Goal: Information Seeking & Learning: Learn about a topic

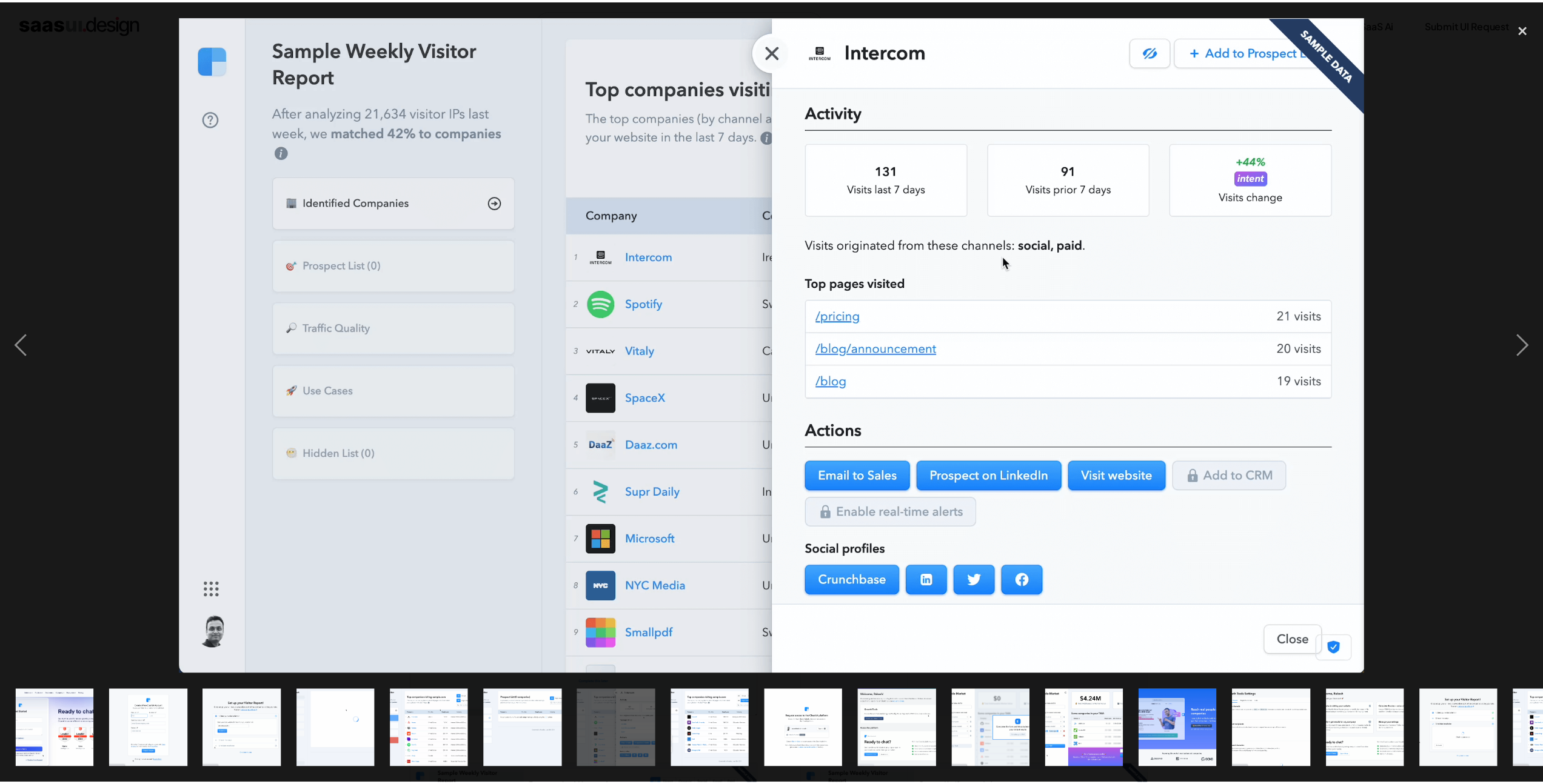
scroll to position [656, 0]
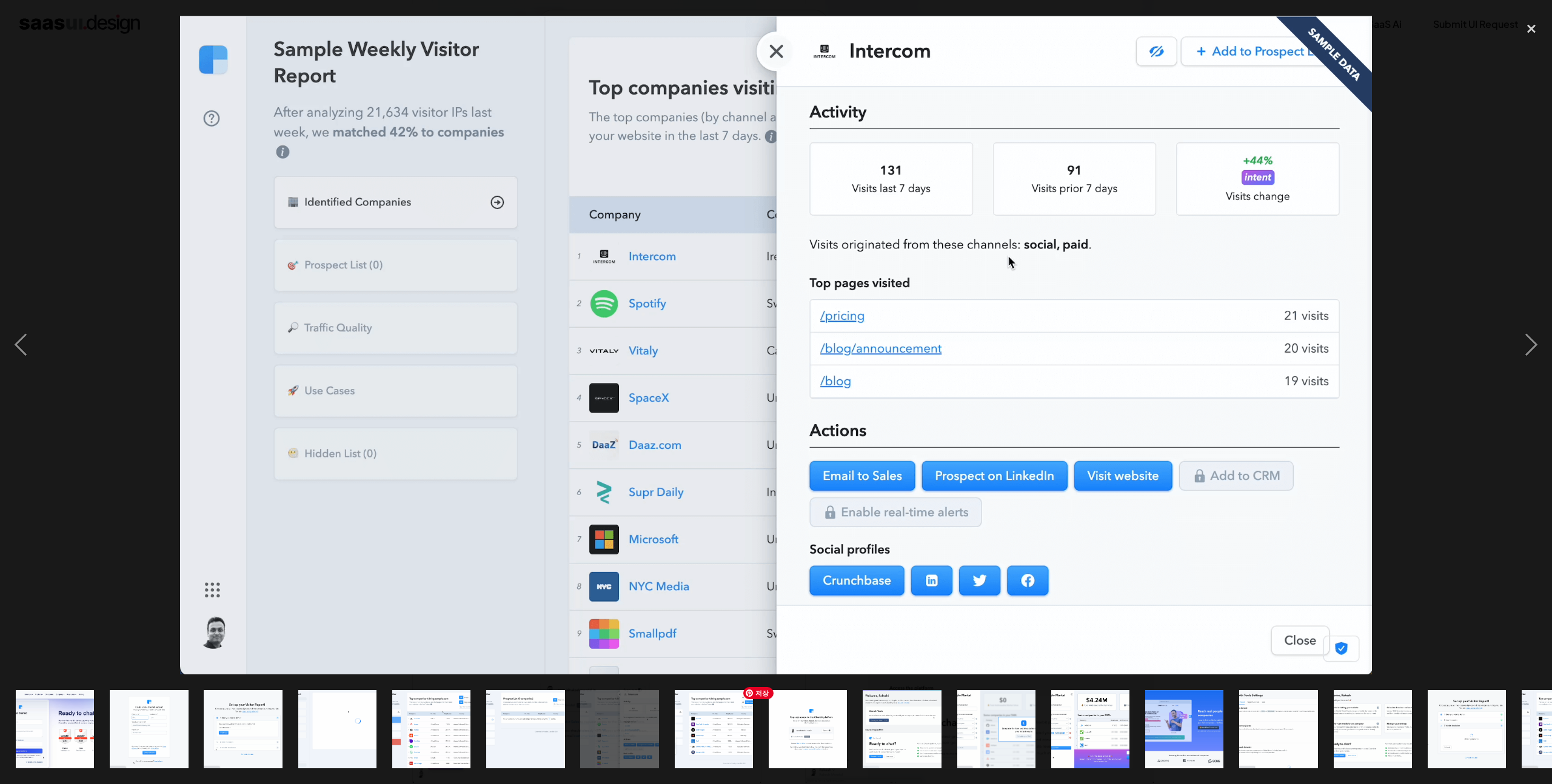
click at [790, 717] on img "show item 9 of 18" at bounding box center [808, 729] width 142 height 78
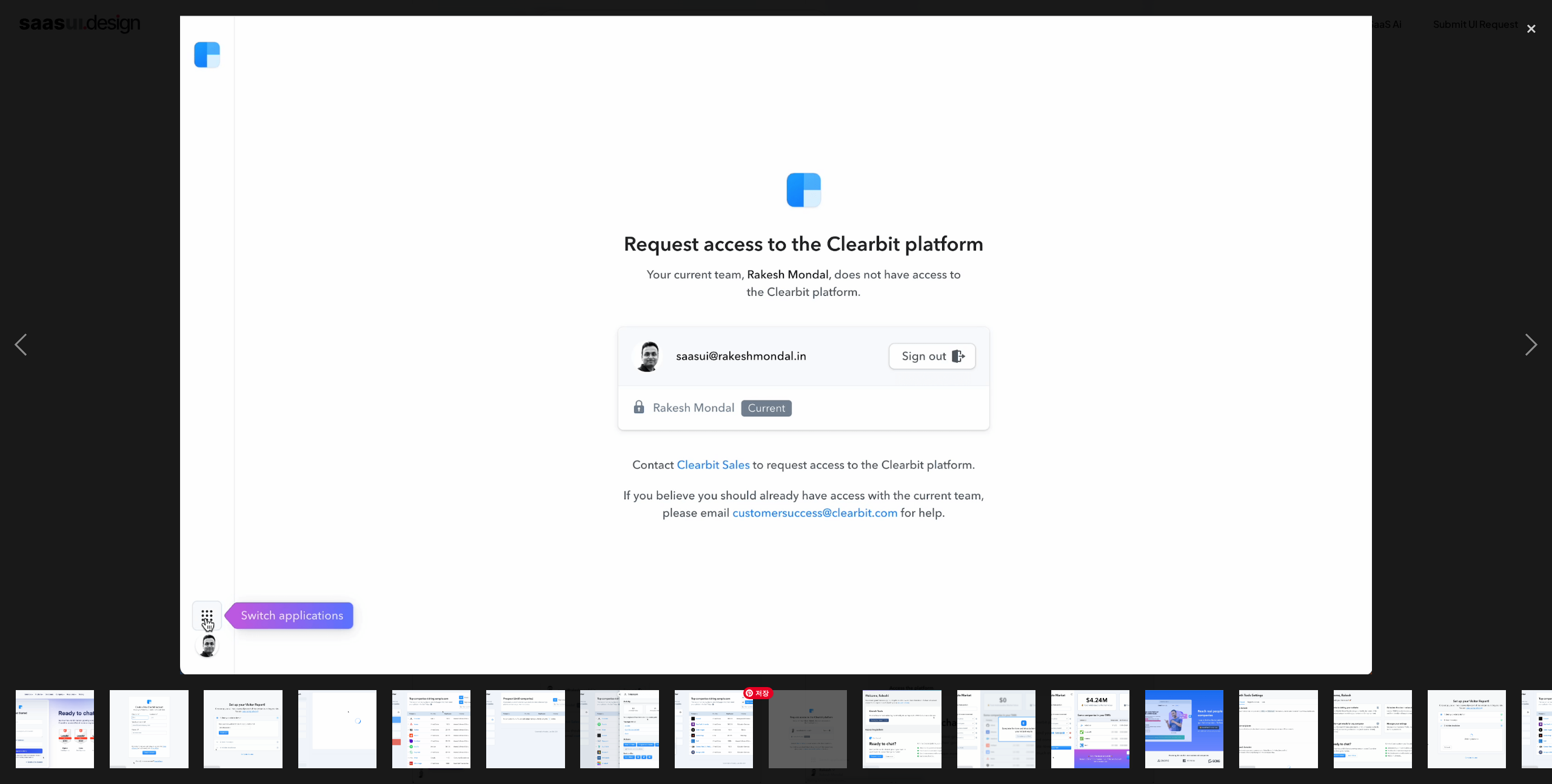
click at [725, 728] on img "show item 8 of 18" at bounding box center [713, 729] width 142 height 78
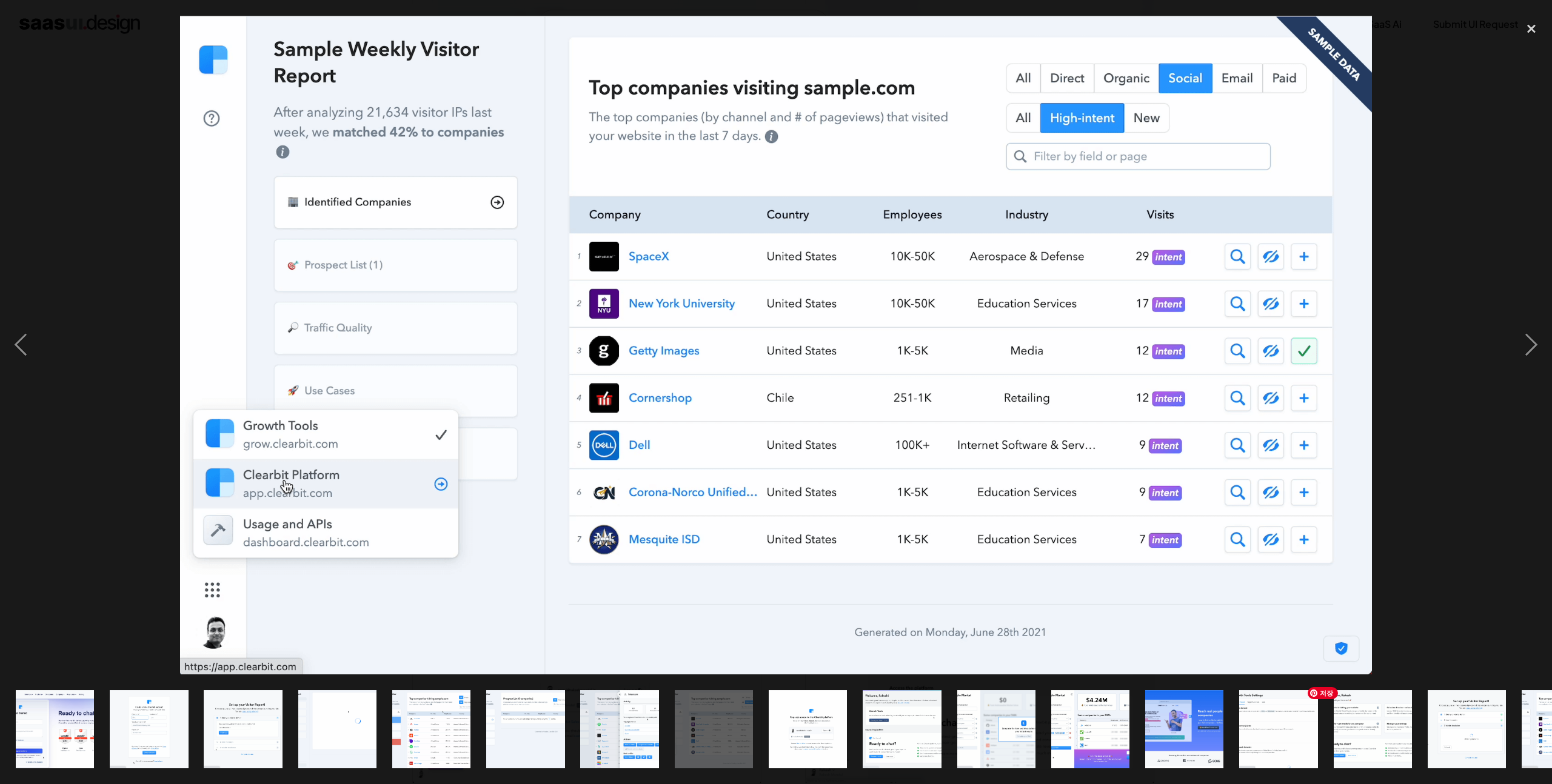
click at [1341, 747] on img "show item 15 of 18" at bounding box center [1372, 729] width 142 height 78
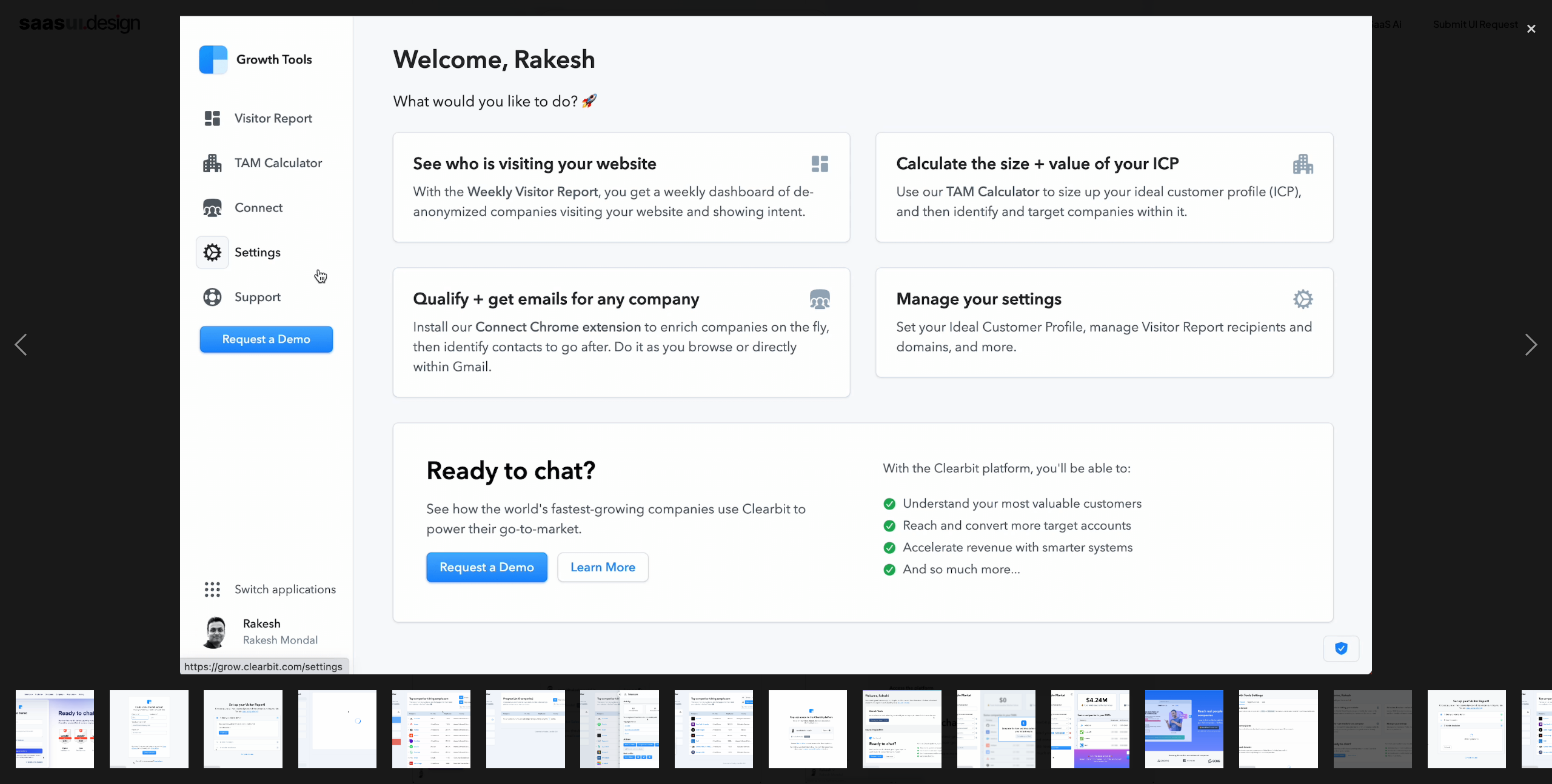
click at [1421, 734] on div "show item 16 of 18" at bounding box center [1466, 729] width 94 height 109
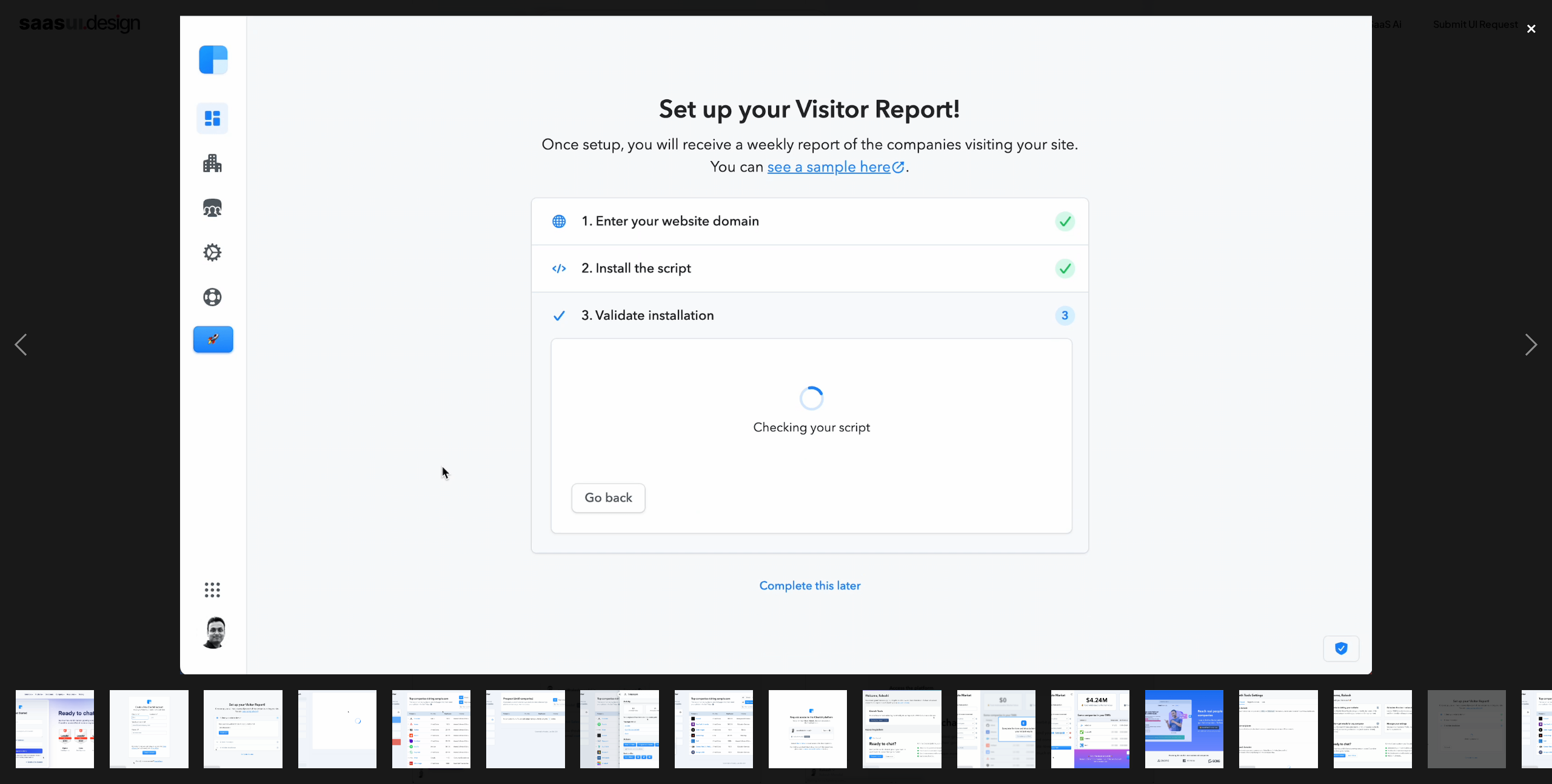
click at [1537, 32] on div "close lightbox" at bounding box center [1531, 29] width 41 height 27
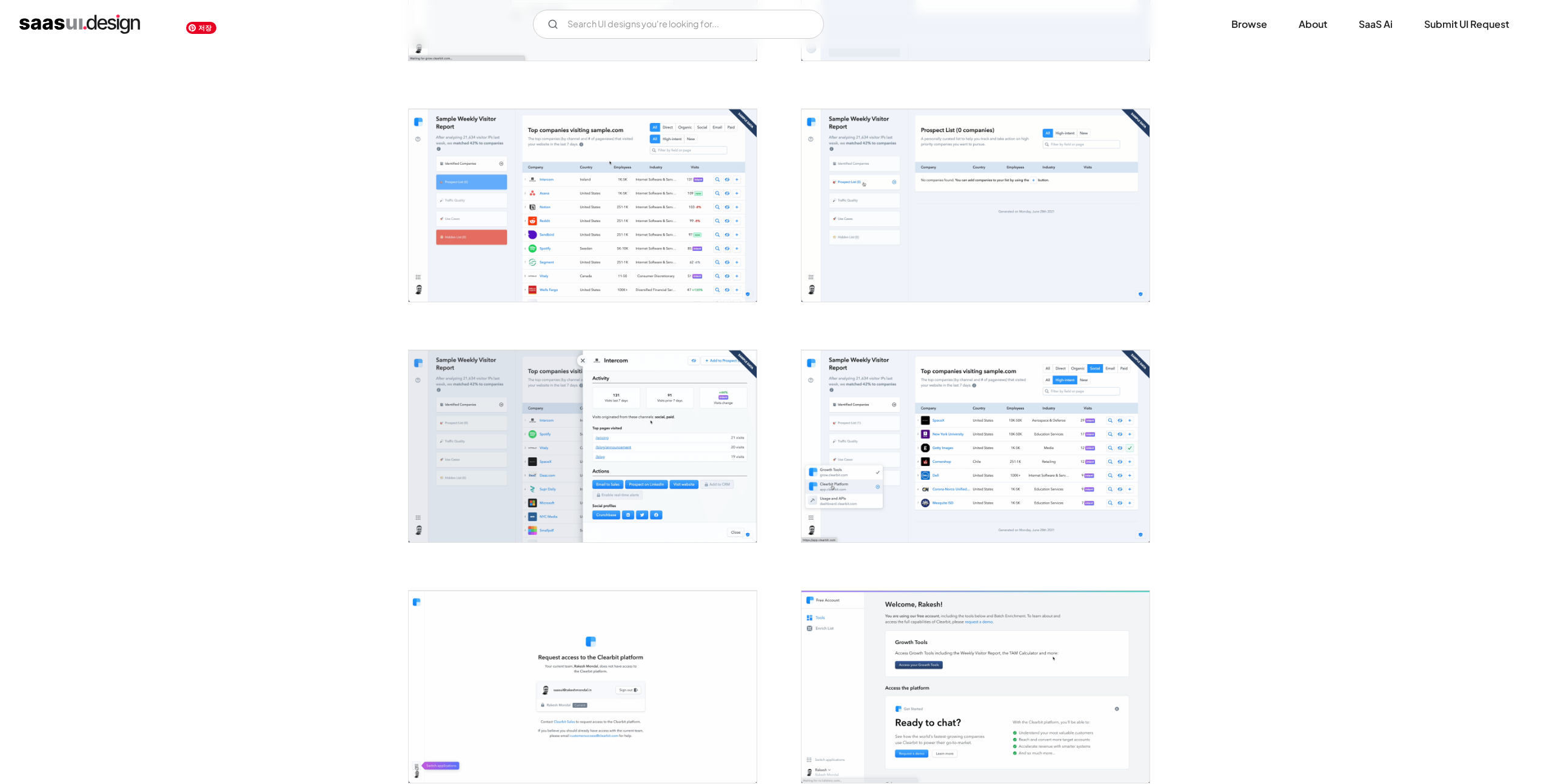
click at [112, 350] on div "Back Clearbit B2B SaaS Data Activation Platform for Marketing Intelligence Big …" at bounding box center [771, 590] width 1543 height 2396
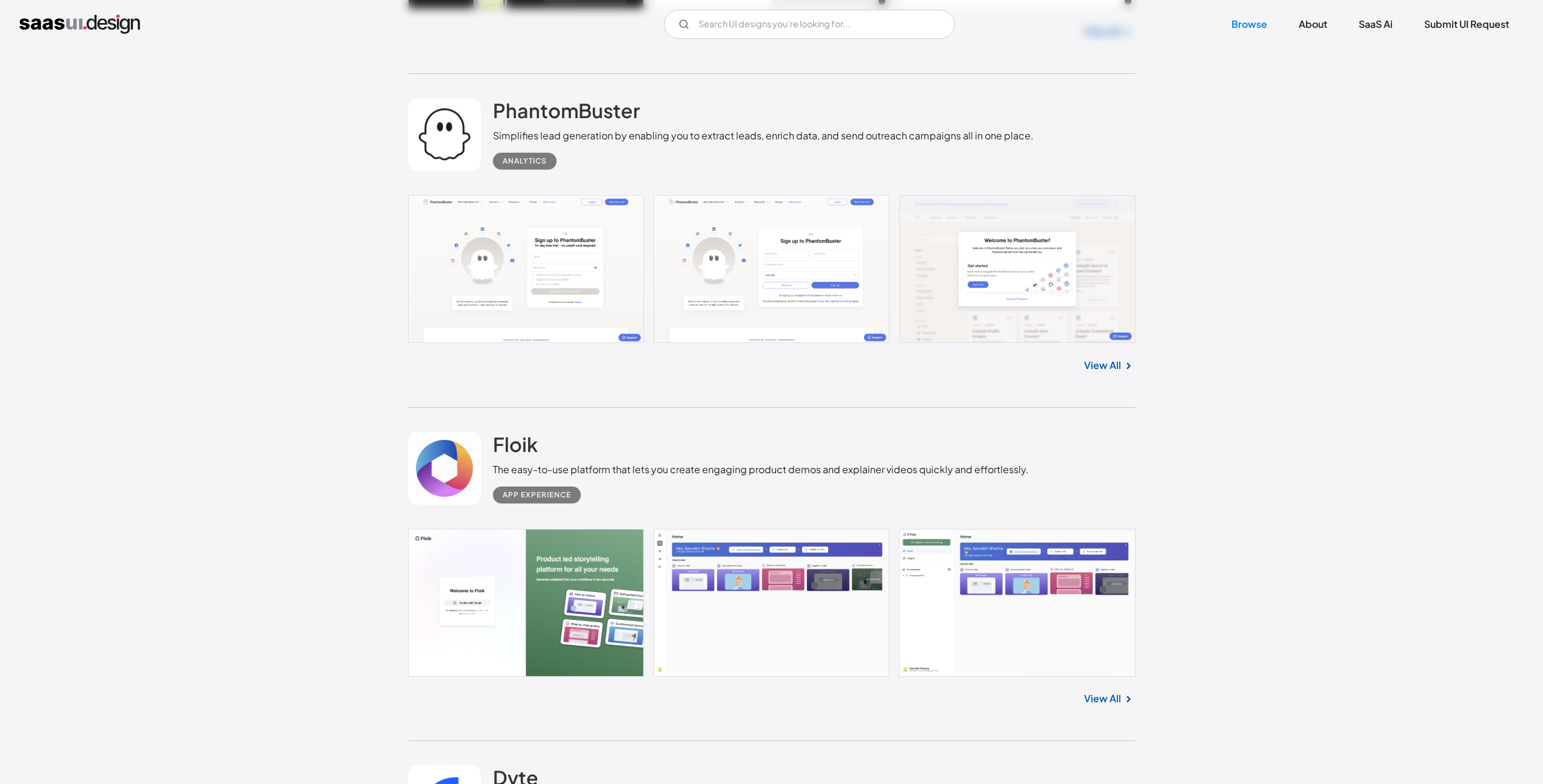
scroll to position [21492, 0]
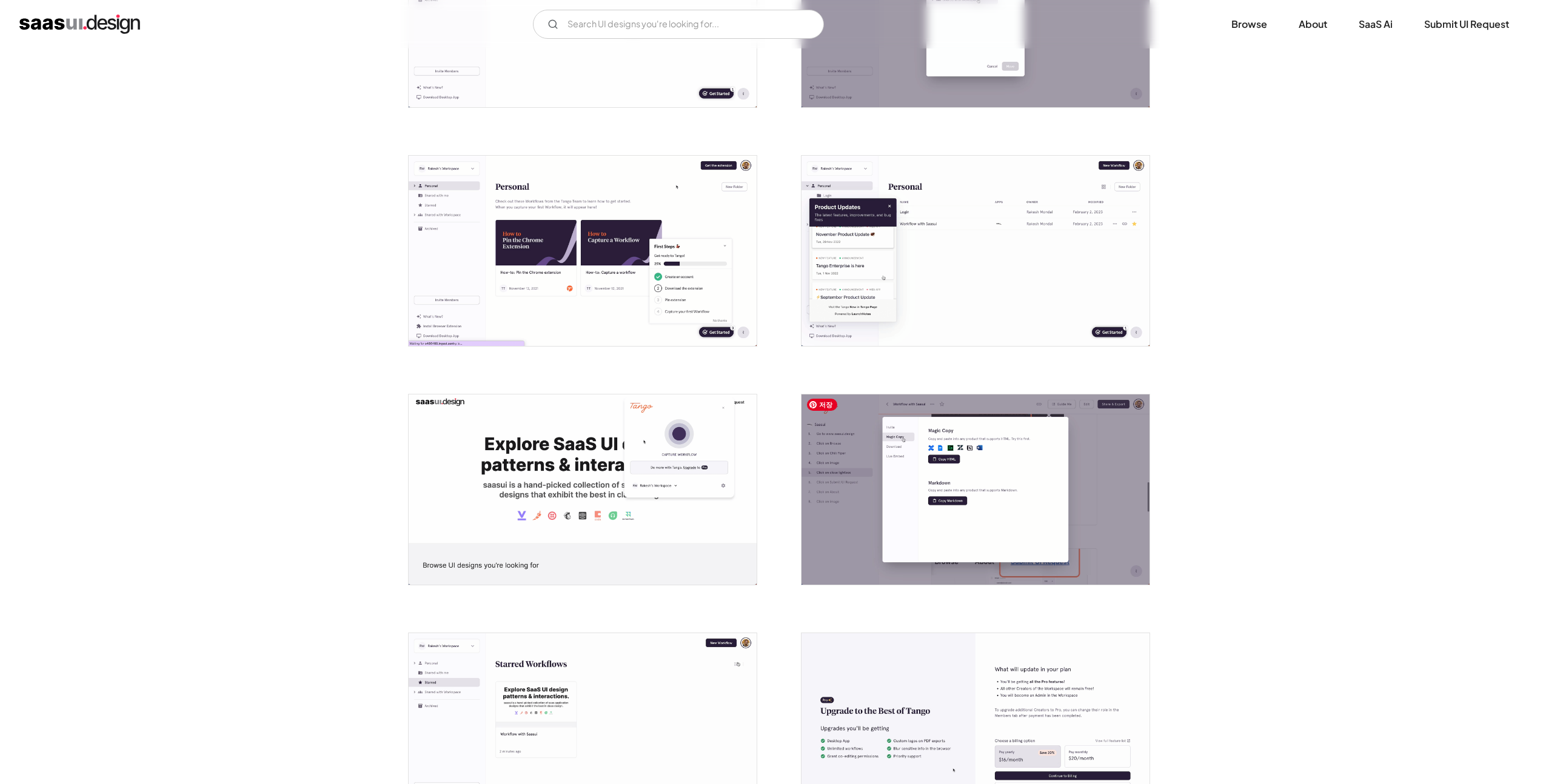
scroll to position [845, 0]
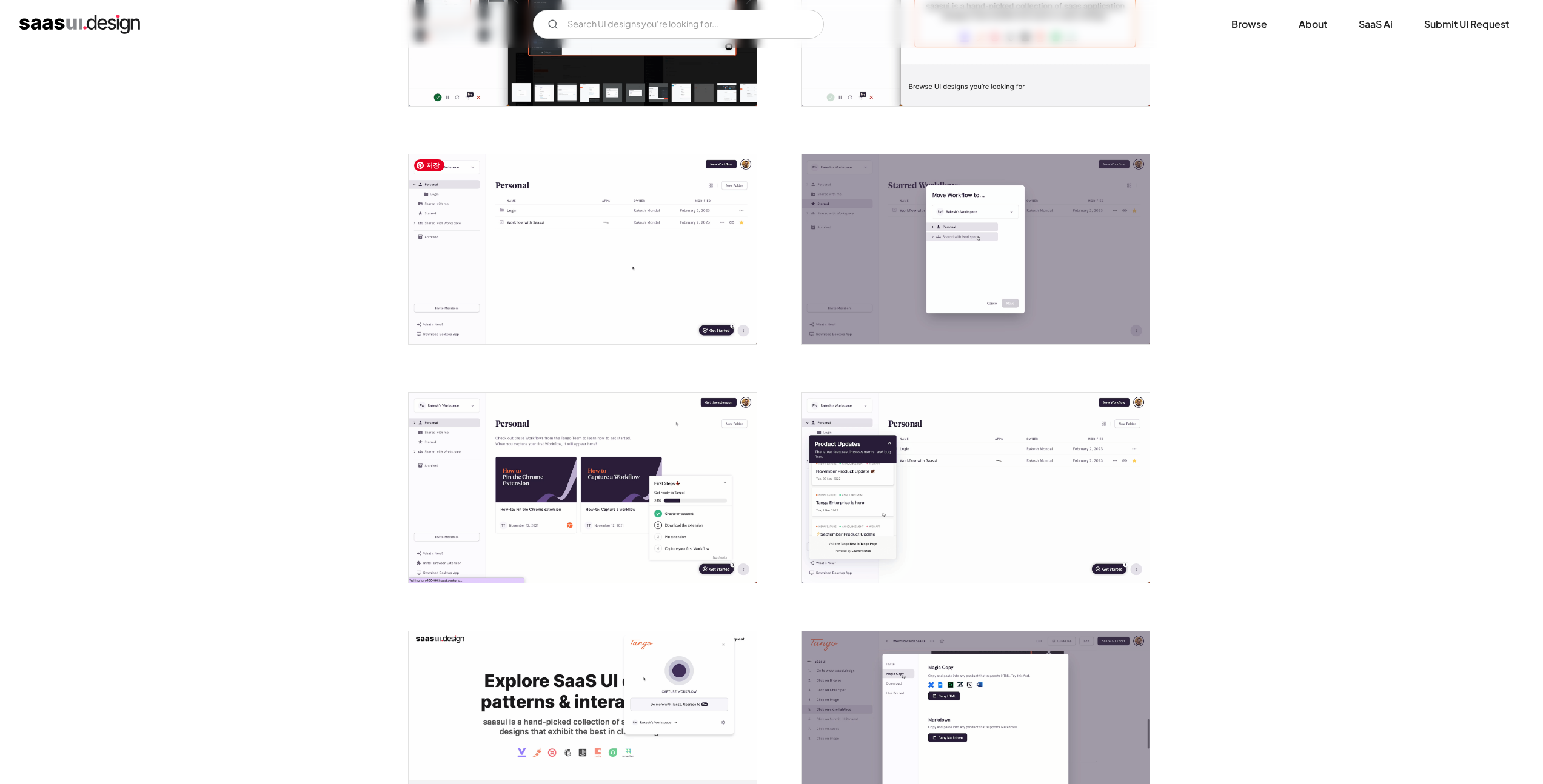
click at [692, 270] on img "open lightbox" at bounding box center [582, 249] width 348 height 190
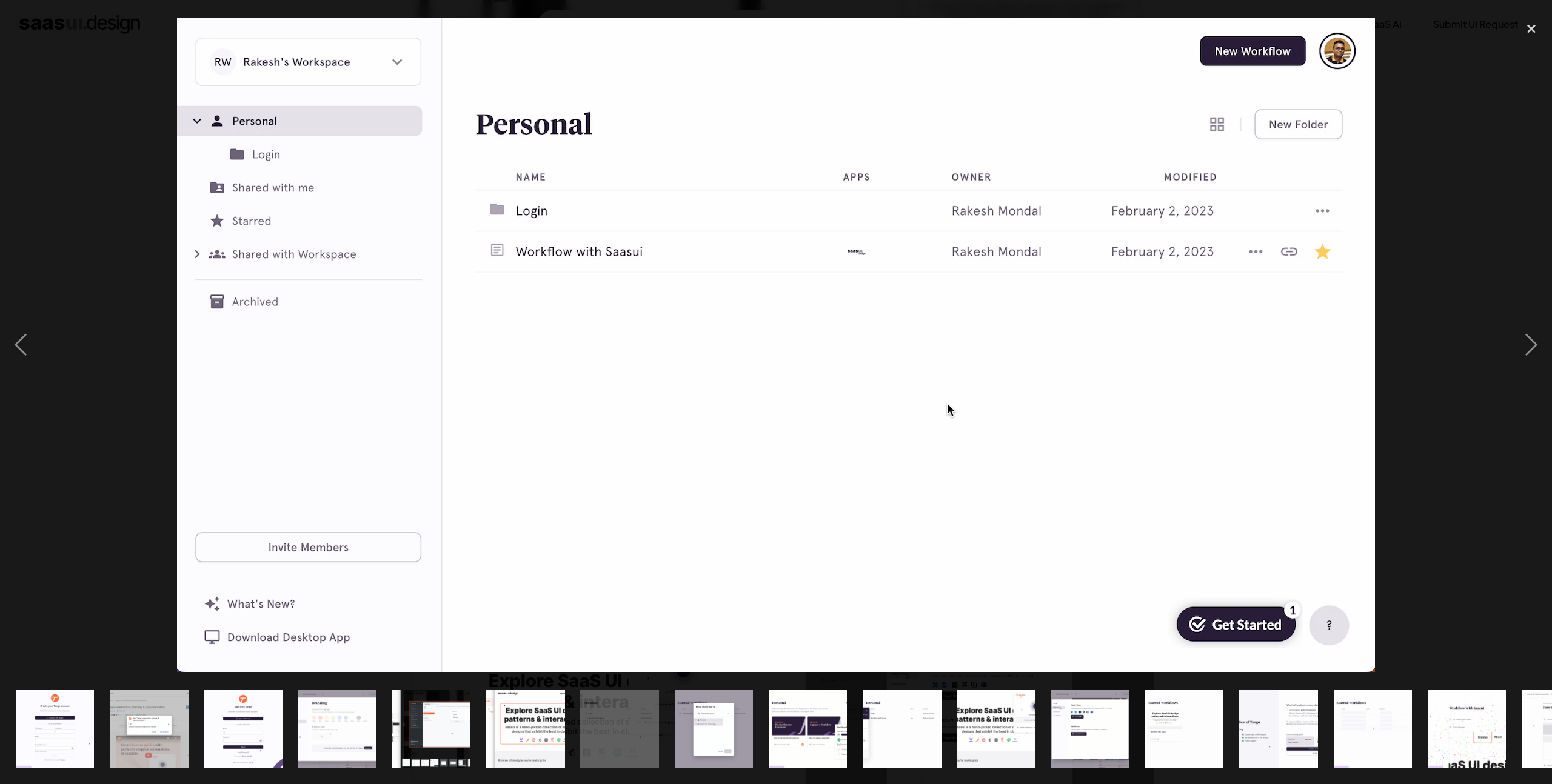
drag, startPoint x: 84, startPoint y: 510, endPoint x: 99, endPoint y: 510, distance: 15.0
click at [84, 510] on div at bounding box center [776, 345] width 1552 height 659
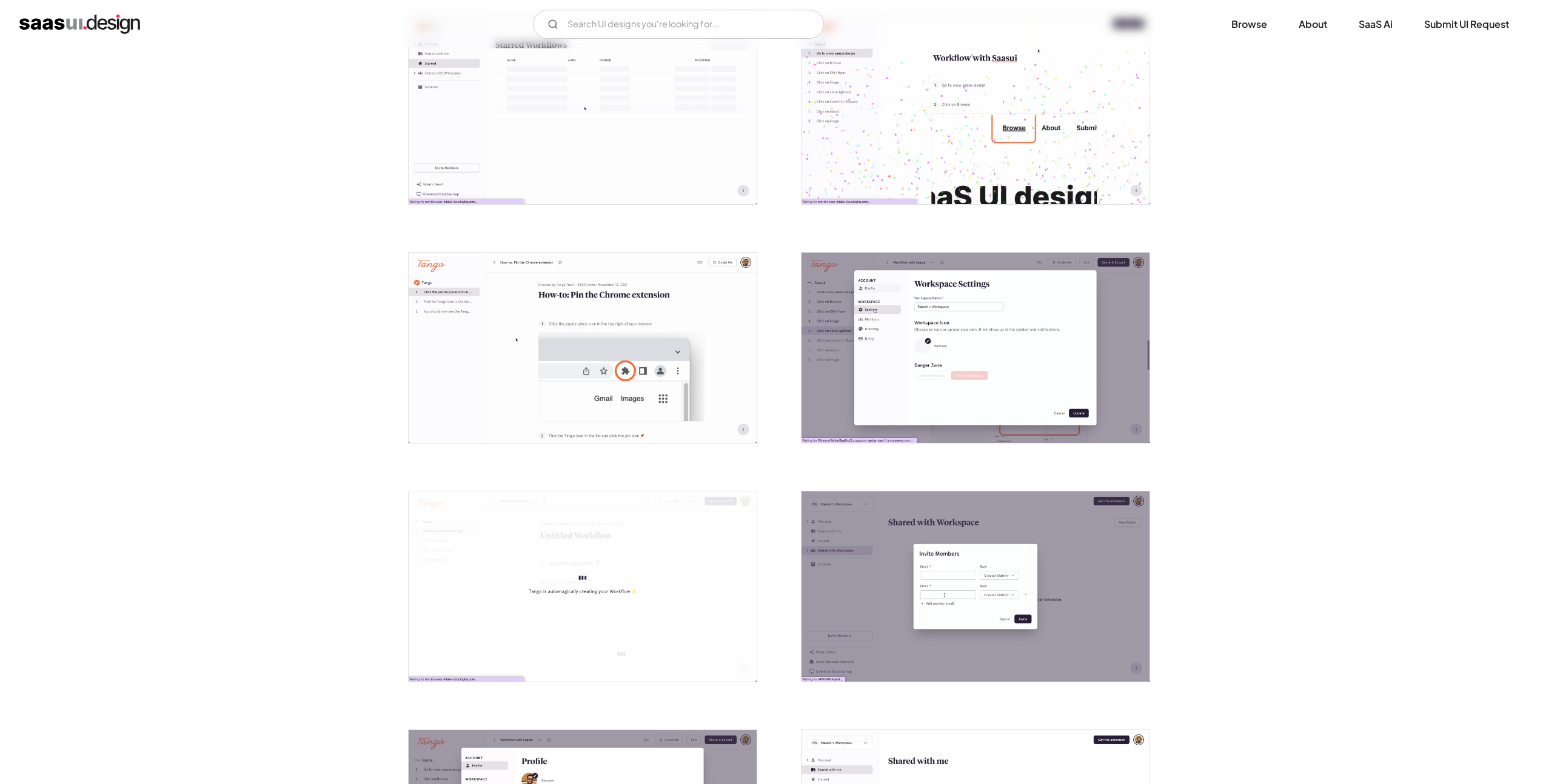
scroll to position [1887, 0]
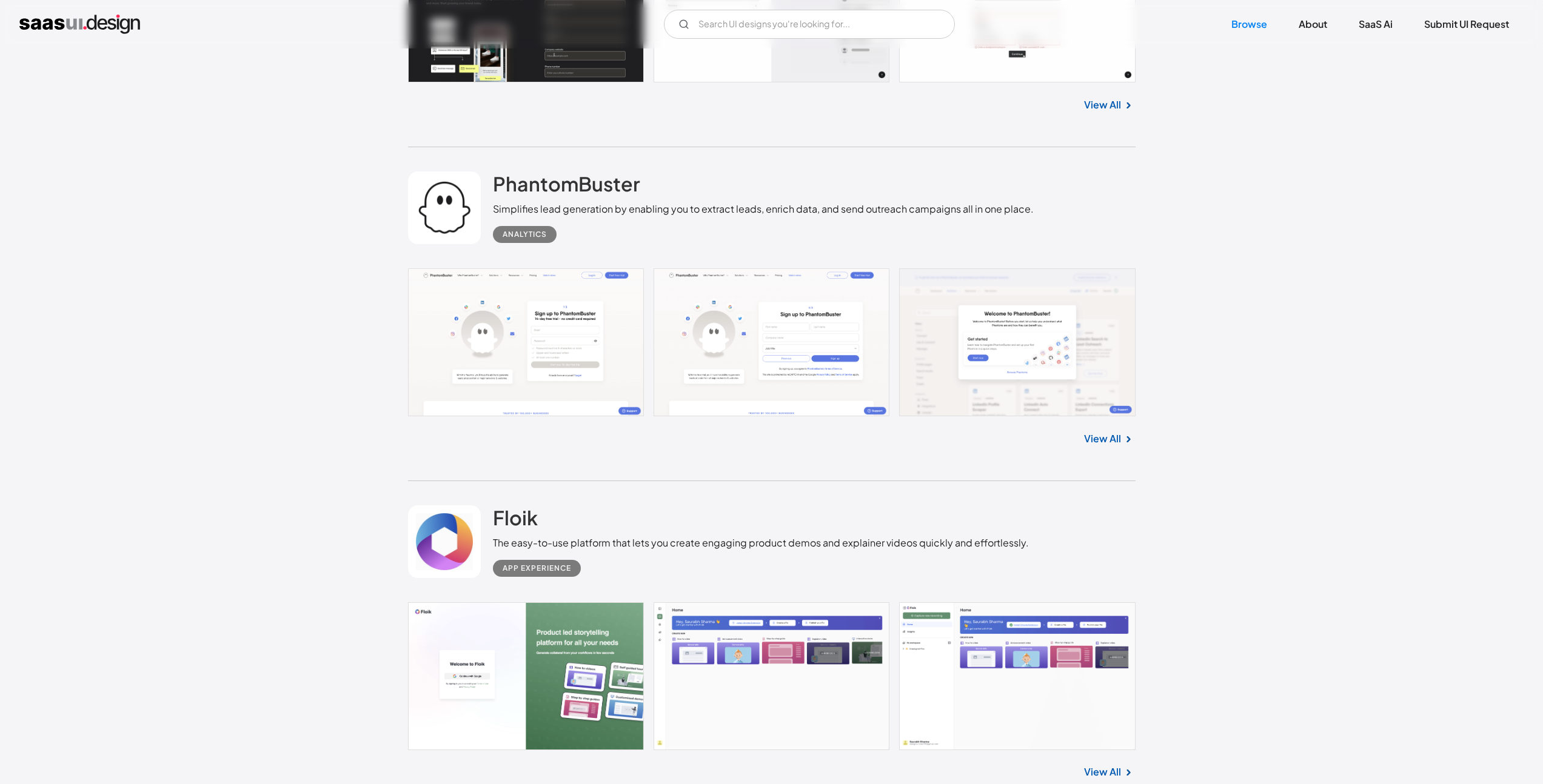
scroll to position [21542, 0]
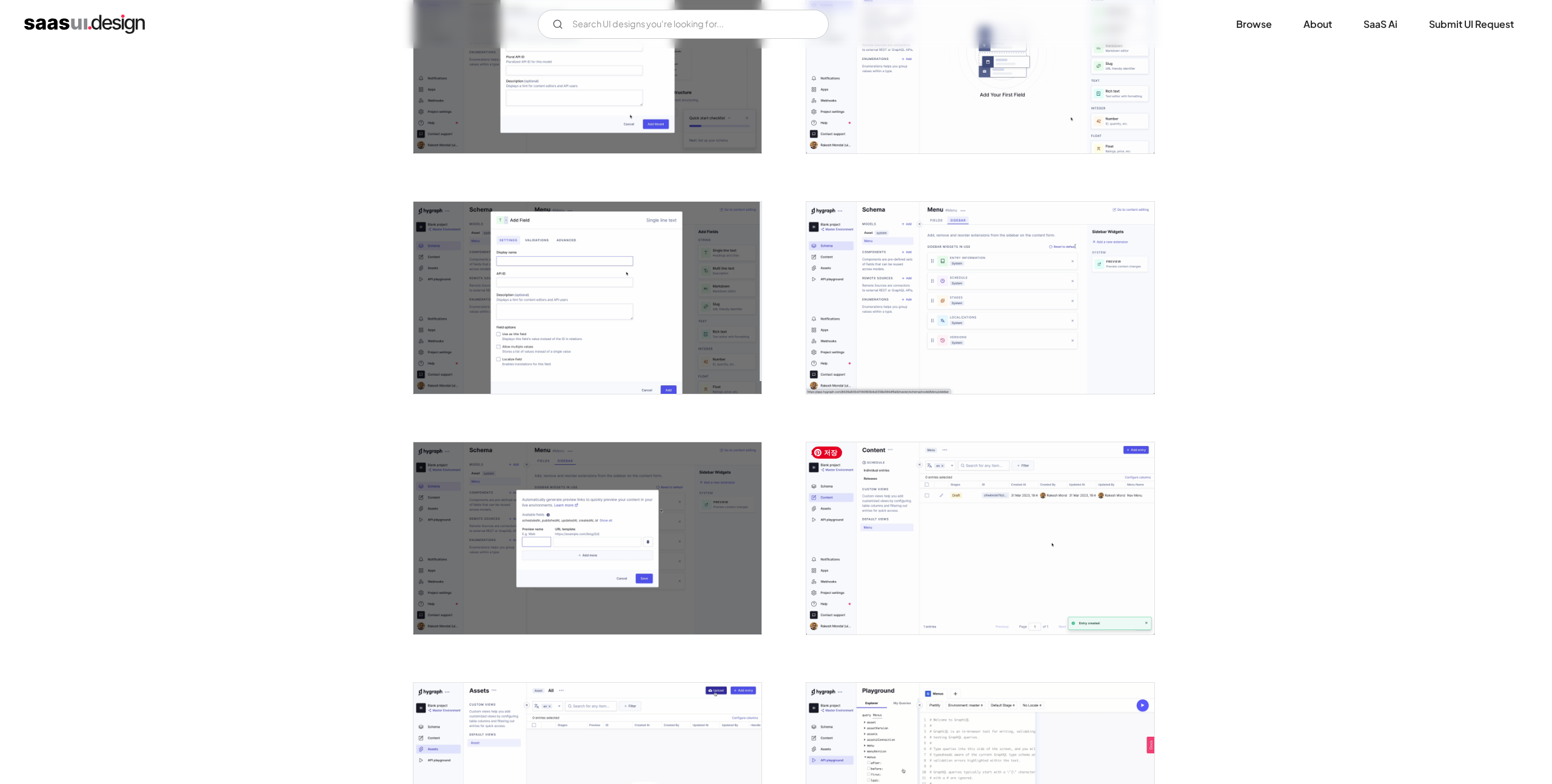
scroll to position [1120, 0]
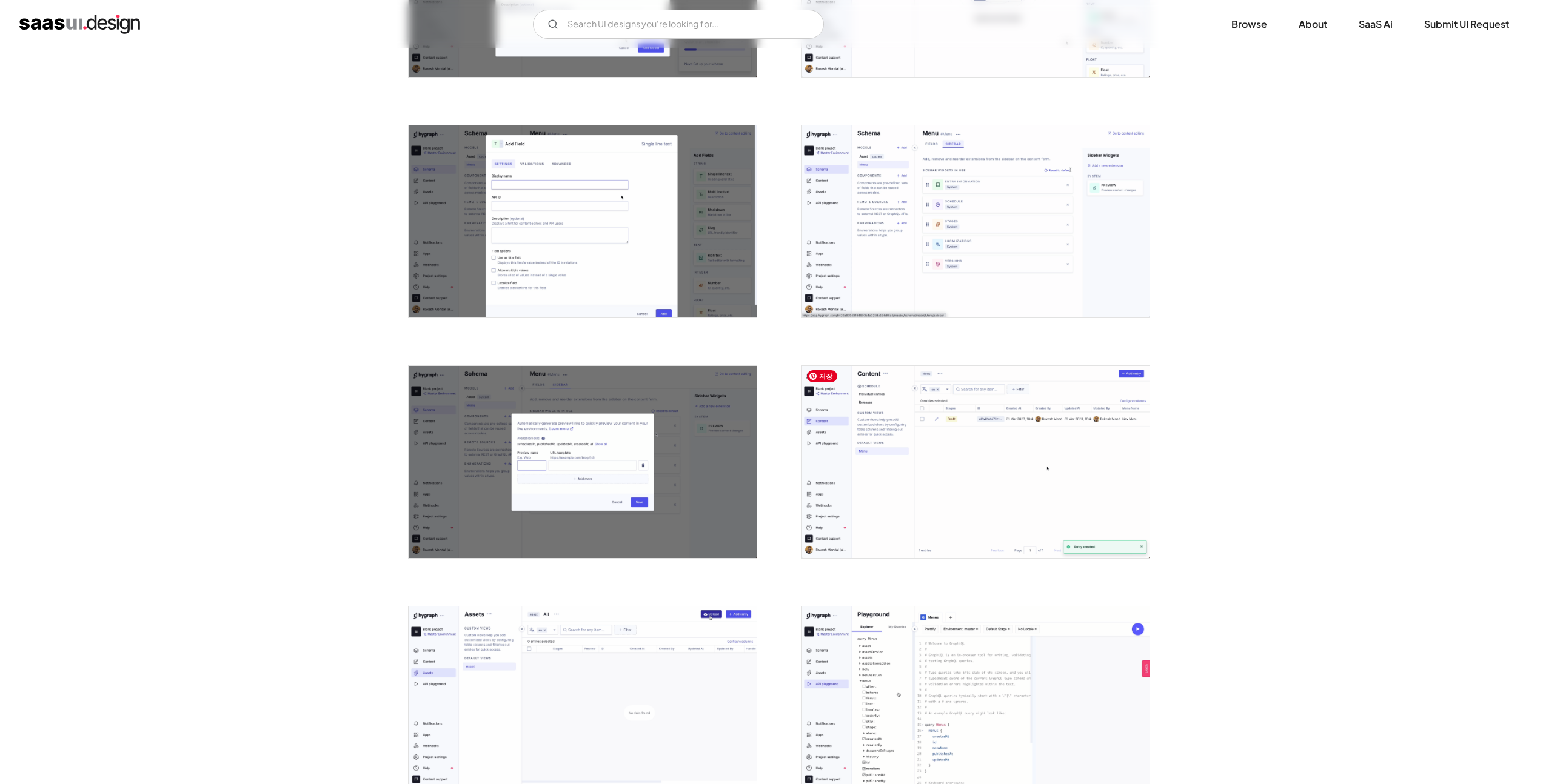
click at [936, 506] on img "open lightbox" at bounding box center [975, 462] width 348 height 192
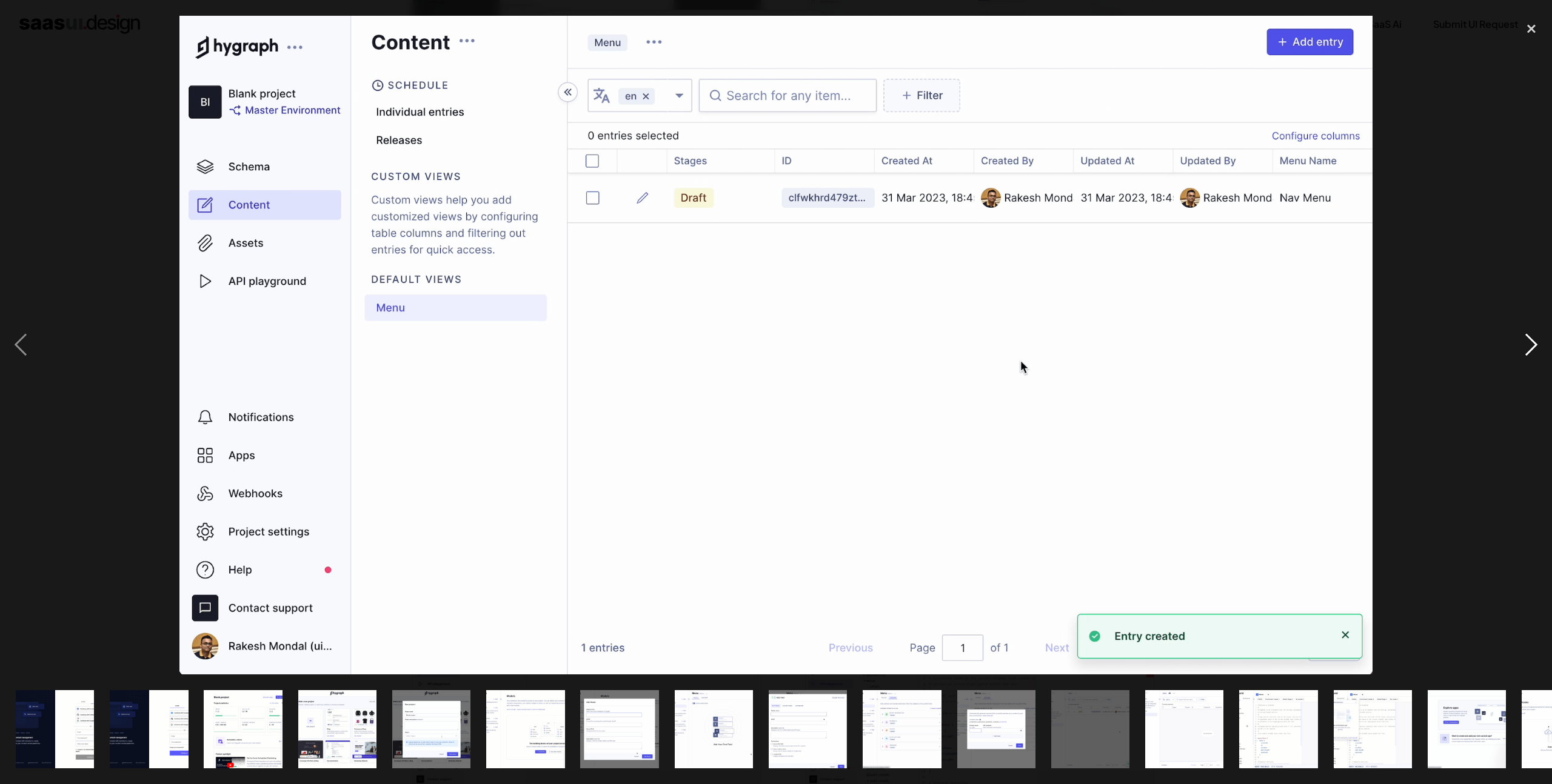
click at [1531, 362] on div "next image" at bounding box center [1531, 345] width 41 height 659
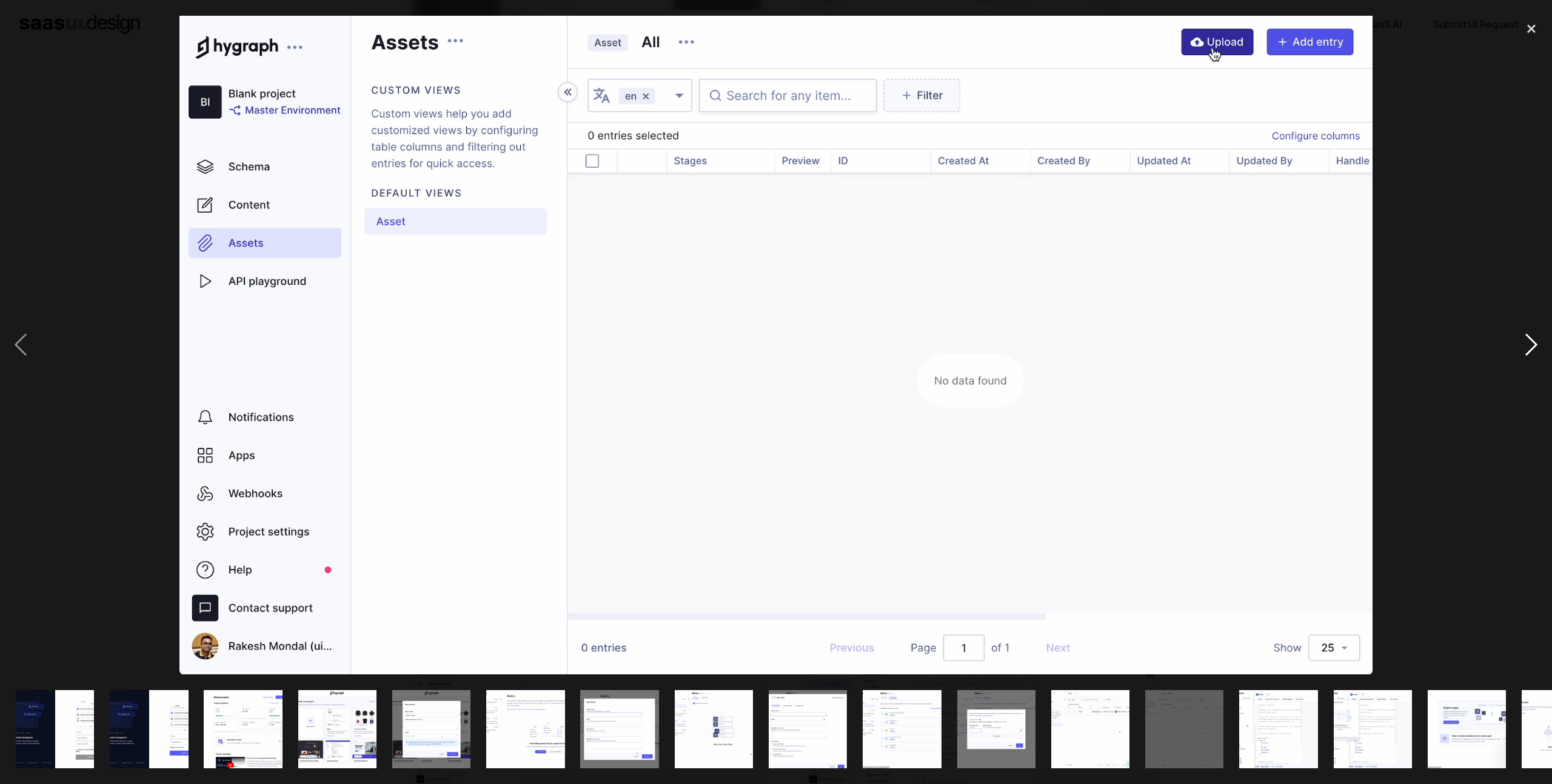
click at [1527, 348] on div "next image" at bounding box center [1531, 345] width 41 height 659
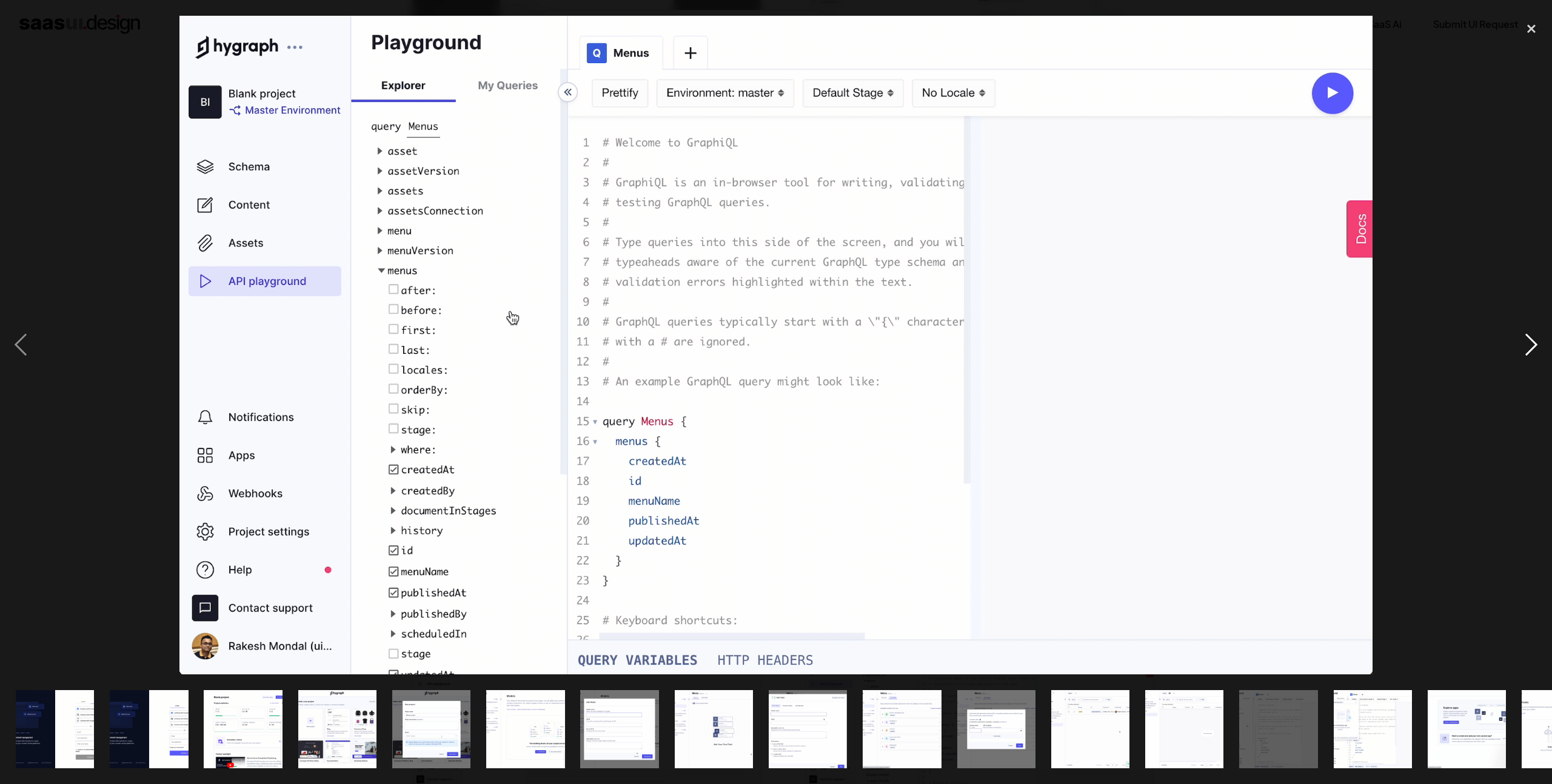
click at [1527, 348] on div "next image" at bounding box center [1531, 345] width 41 height 659
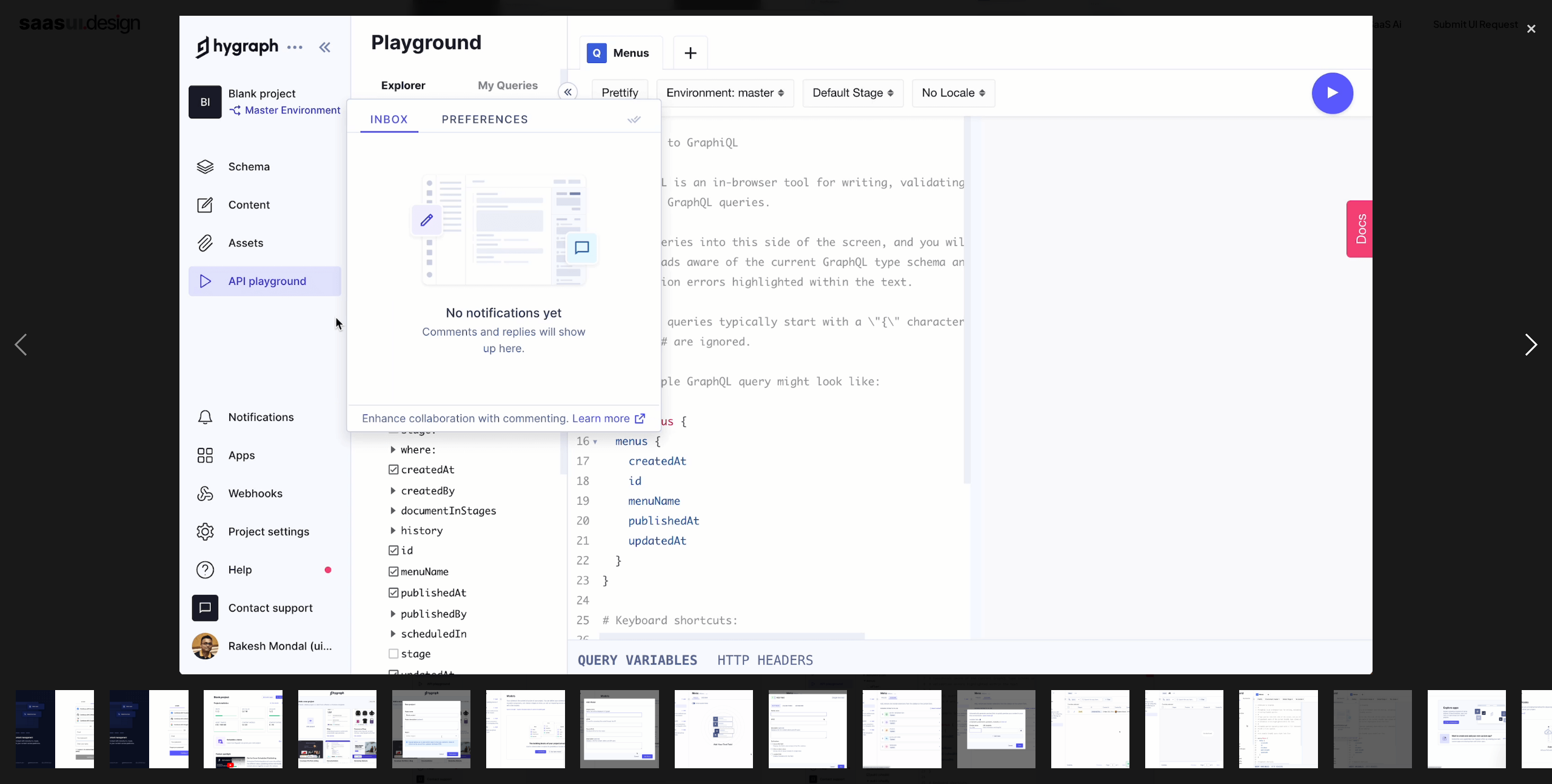
click at [1527, 348] on div "next image" at bounding box center [1531, 345] width 41 height 659
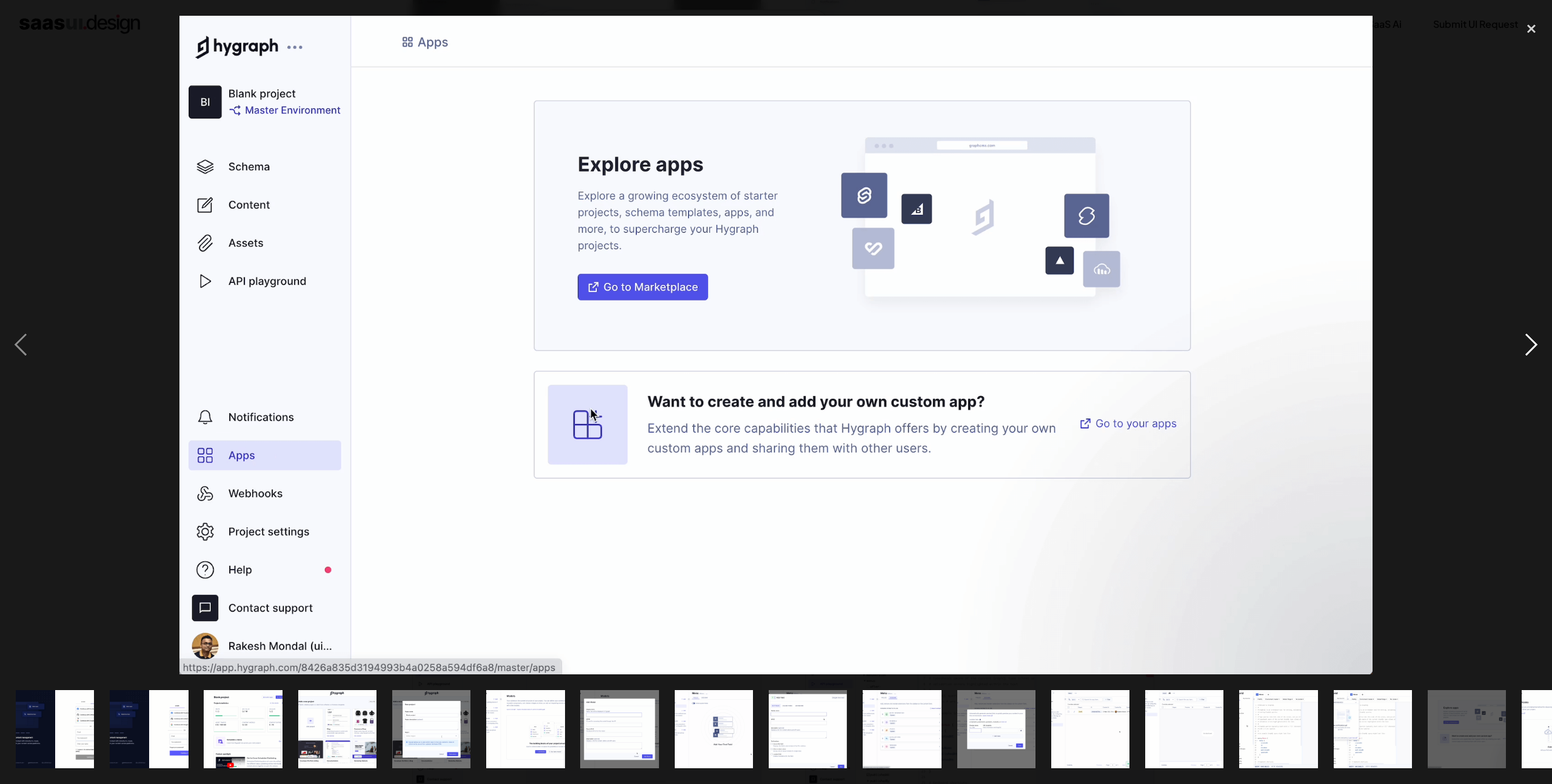
click at [1527, 348] on div "next image" at bounding box center [1531, 345] width 41 height 659
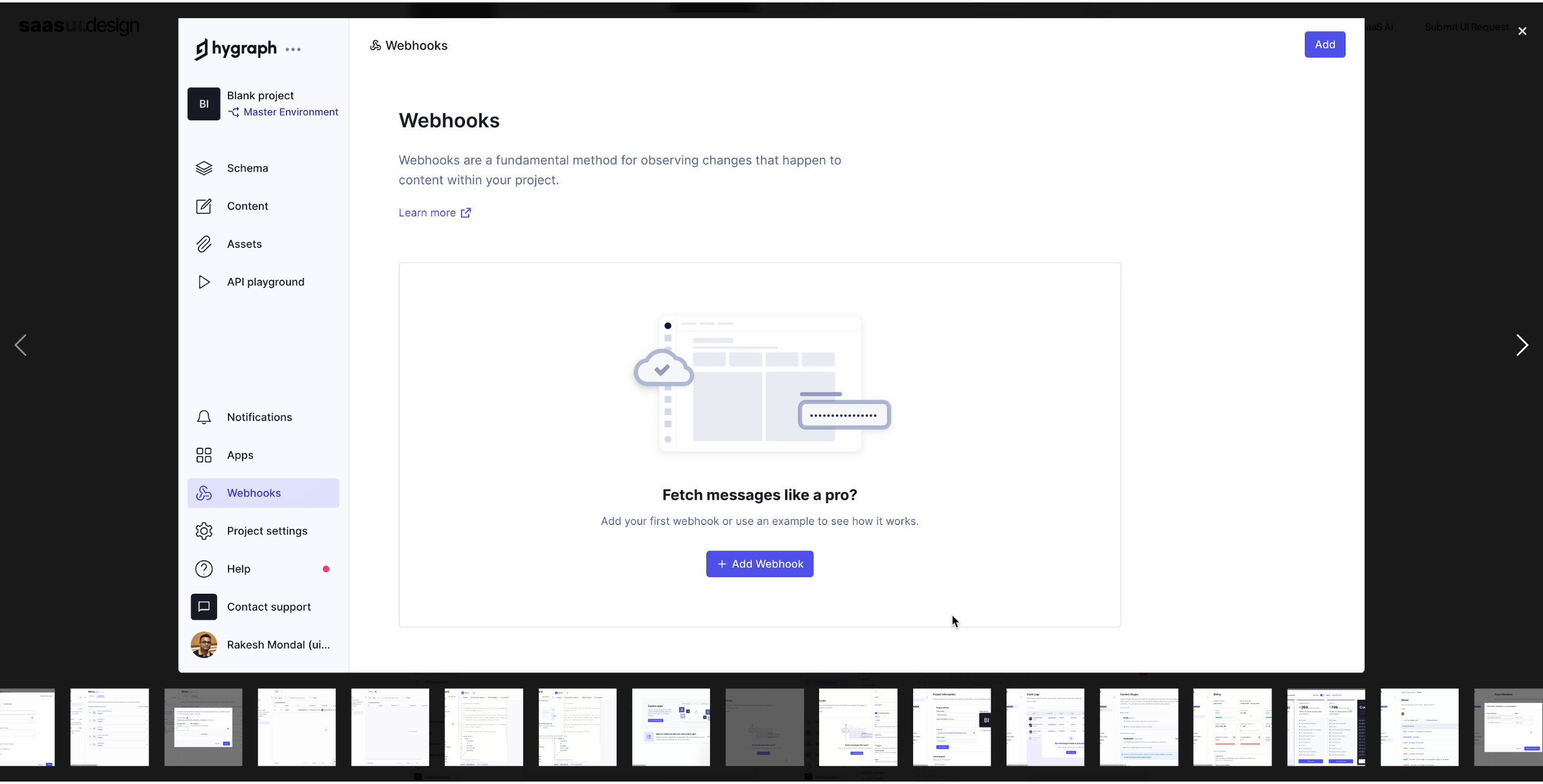
scroll to position [0, 817]
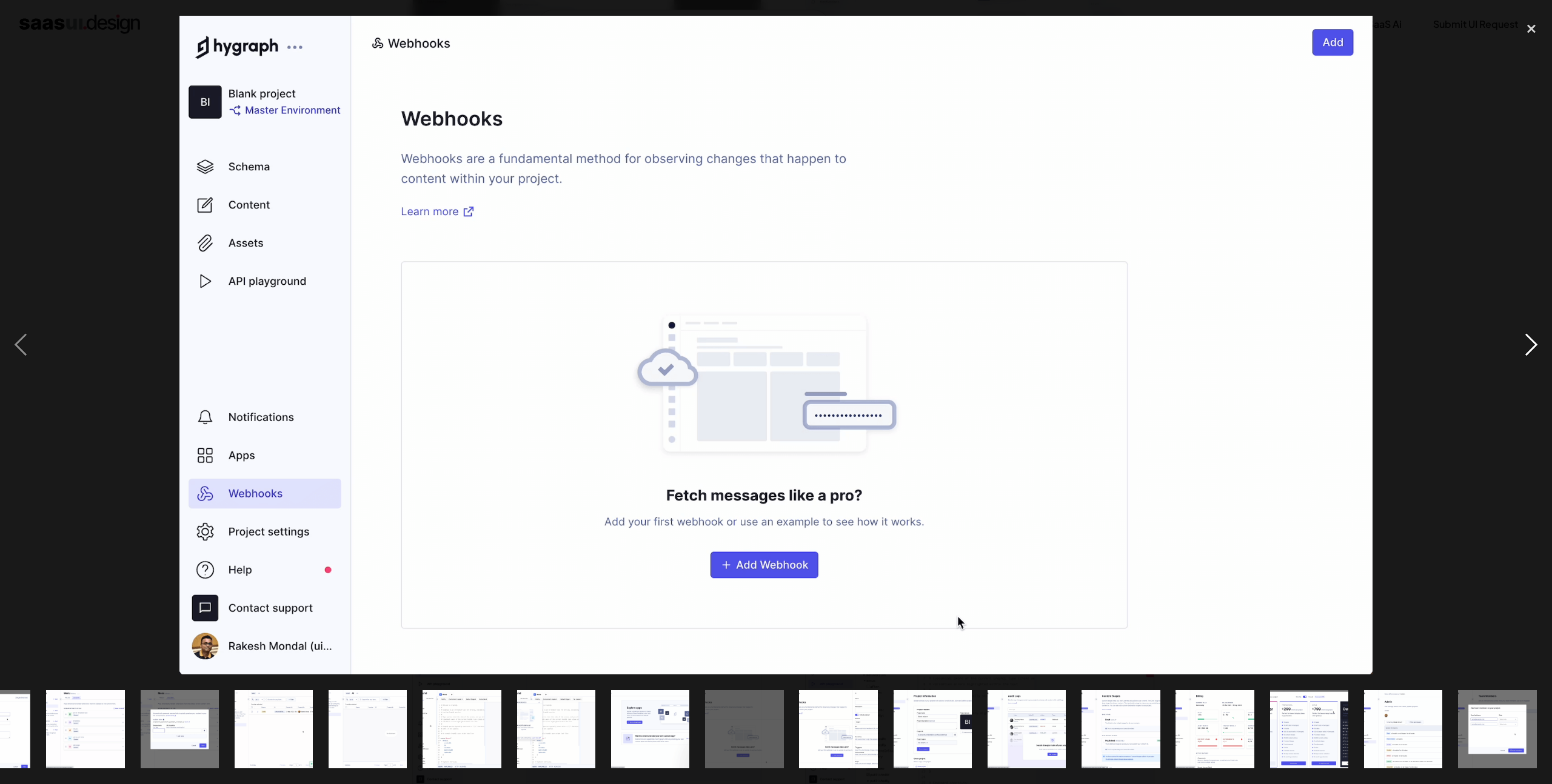
click at [1527, 348] on div "next image" at bounding box center [1531, 345] width 41 height 659
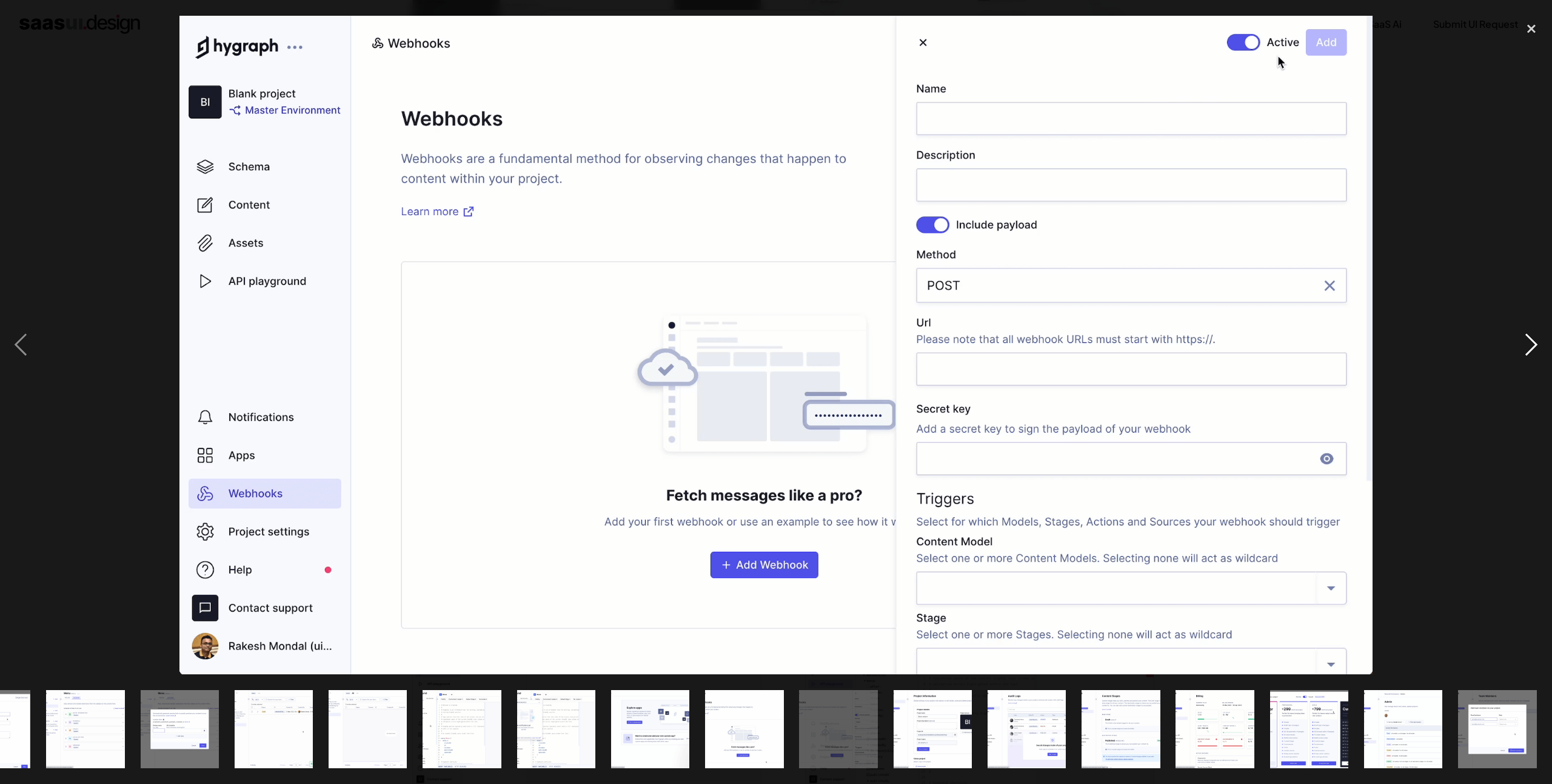
click at [1527, 348] on div "next image" at bounding box center [1531, 345] width 41 height 659
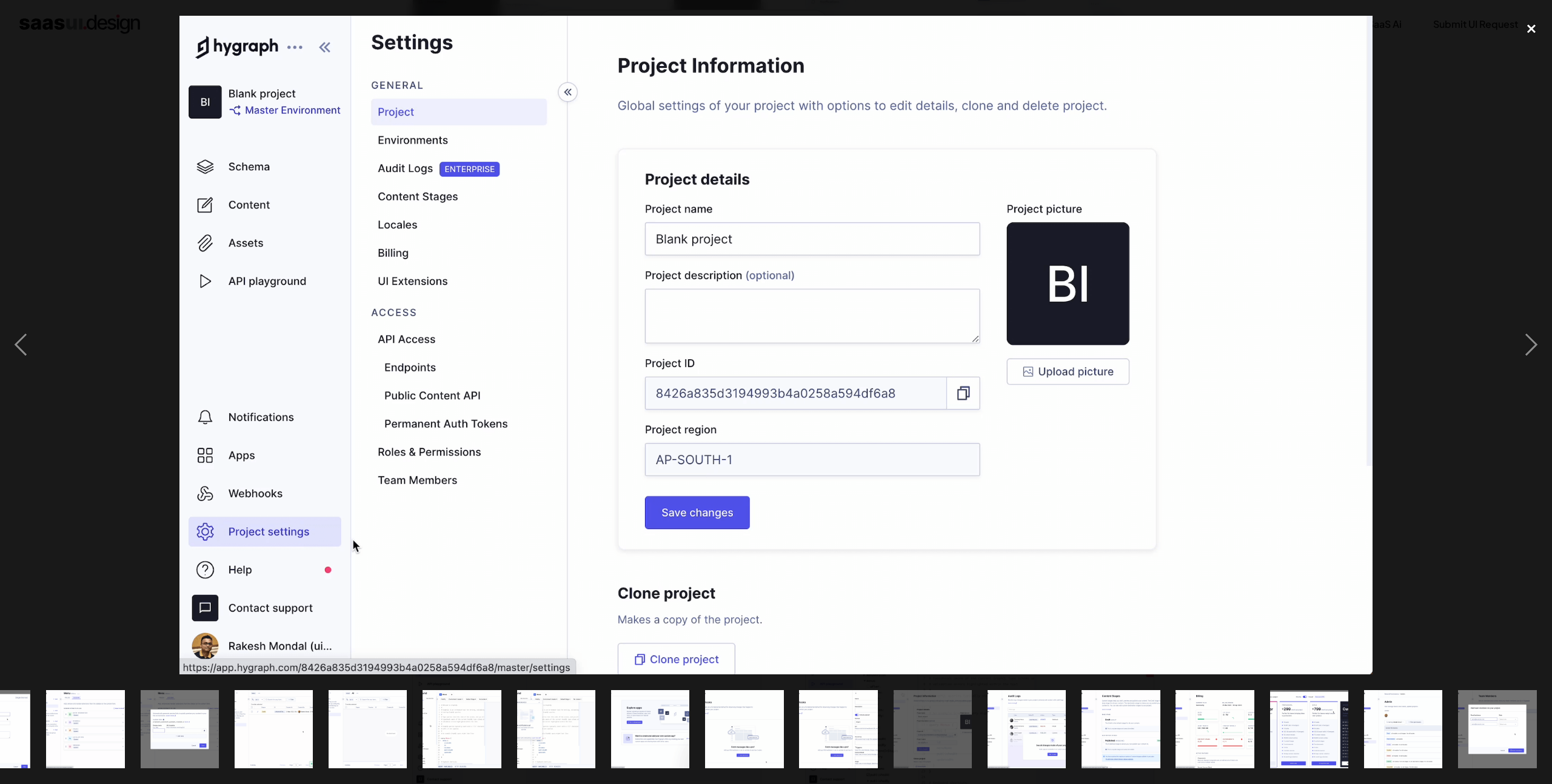
click at [1527, 32] on div "close lightbox" at bounding box center [1531, 29] width 41 height 27
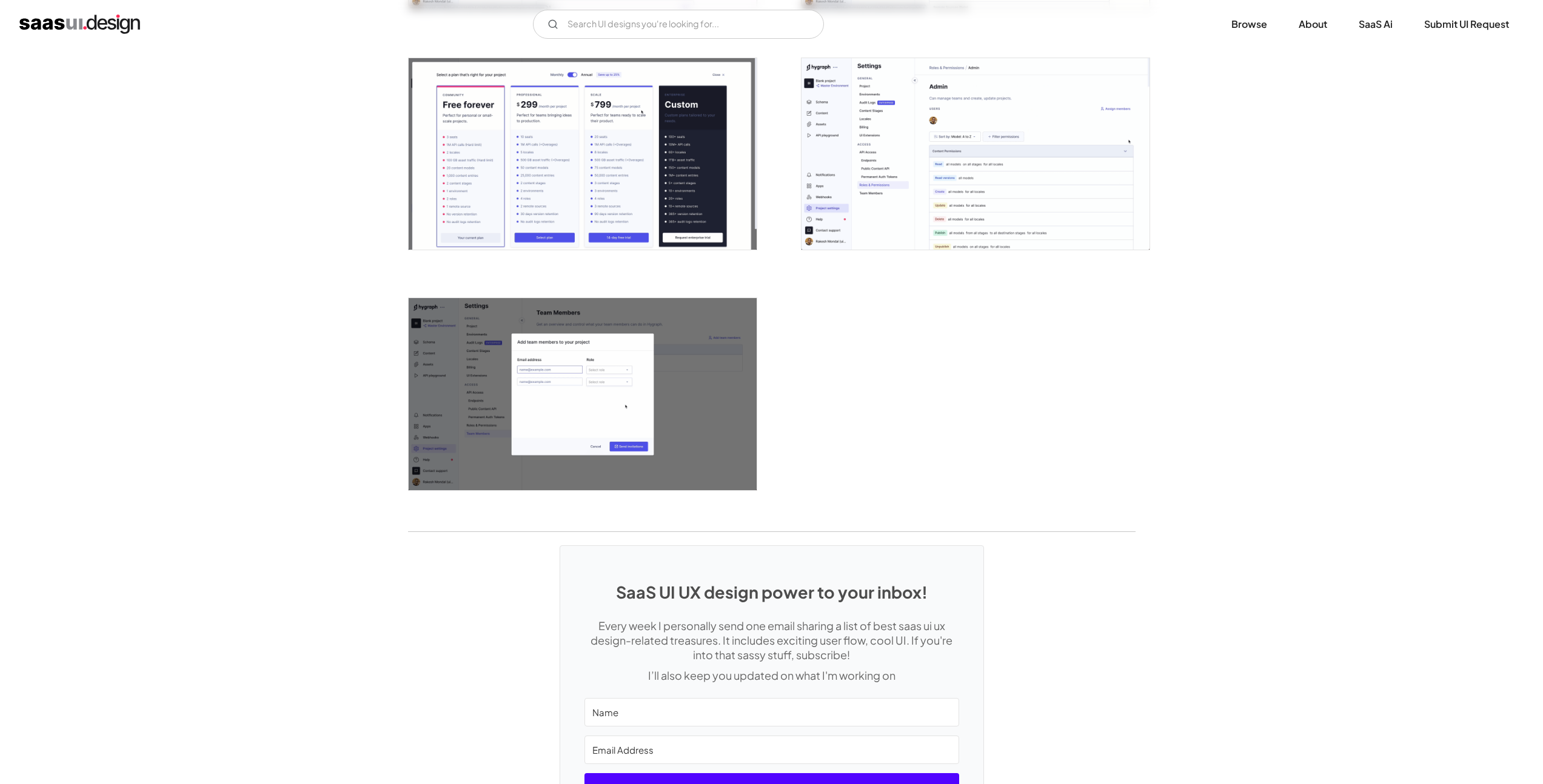
scroll to position [3014, 0]
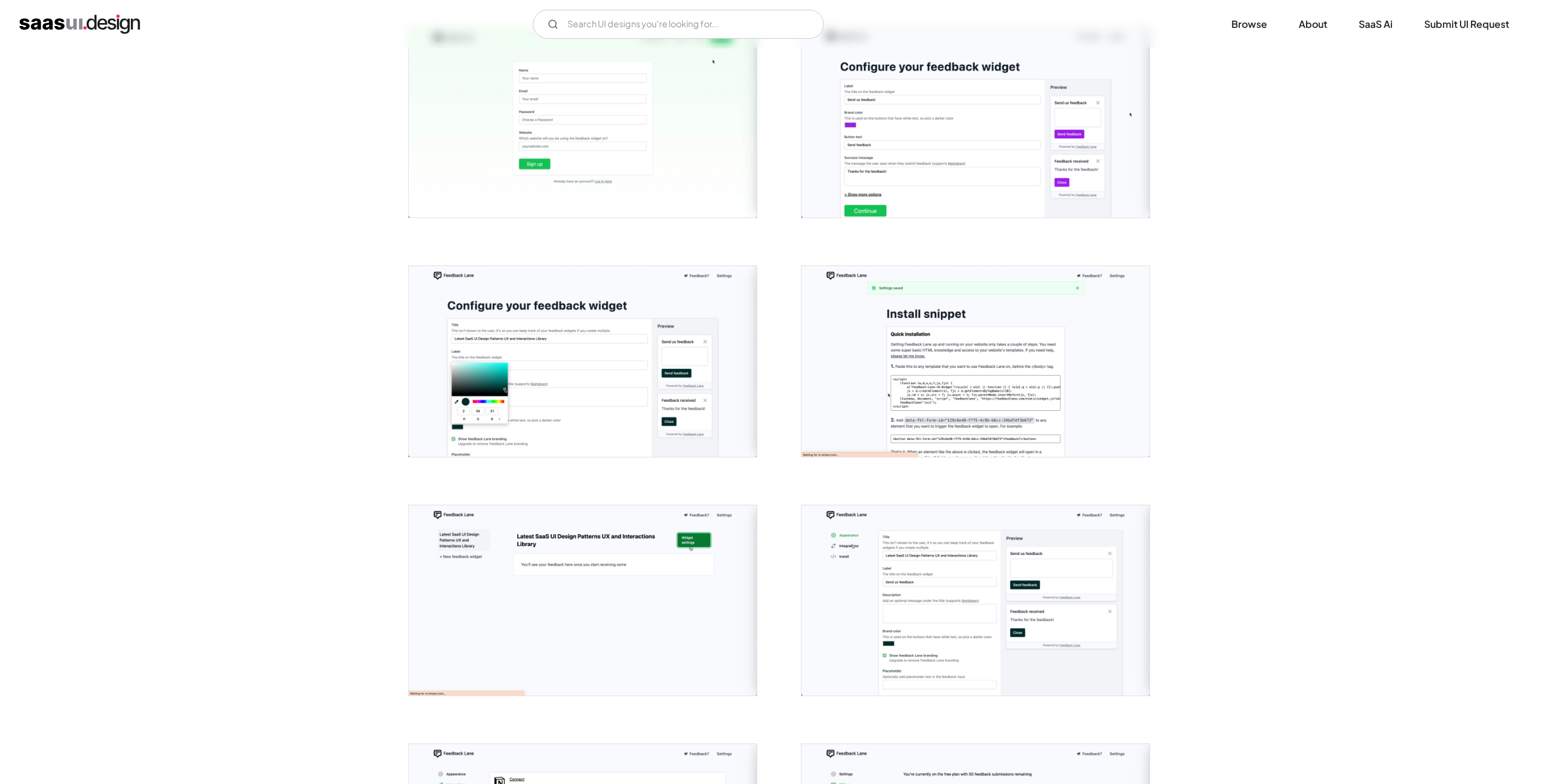
scroll to position [1131, 0]
